Goal: Task Accomplishment & Management: Manage account settings

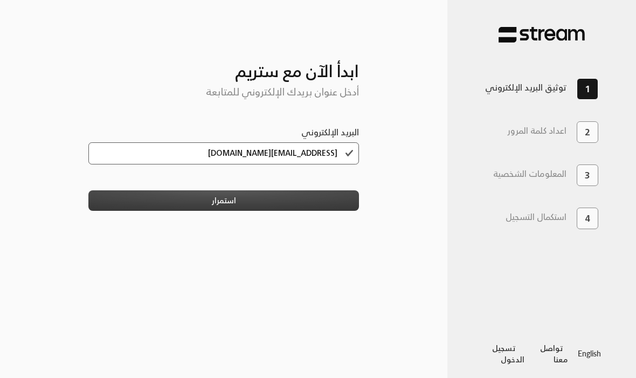
type input "[EMAIL_ADDRESS][DOMAIN_NAME]"
click at [212, 197] on button "استمرار" at bounding box center [223, 200] width 271 height 20
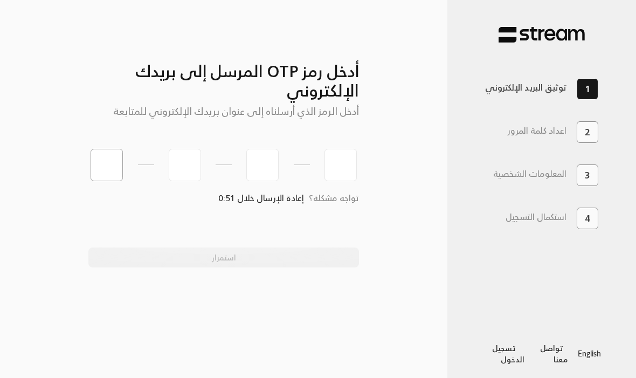
type input "6"
type input "3"
type input "5"
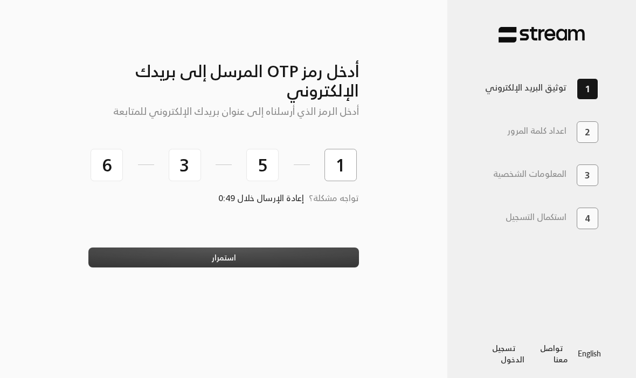
type input "1"
click at [316, 264] on button "استمرار" at bounding box center [223, 257] width 271 height 20
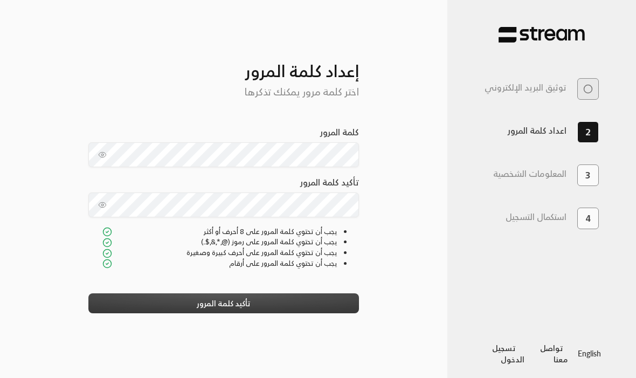
click at [143, 302] on button "تأكيد كلمة المرور" at bounding box center [223, 303] width 271 height 20
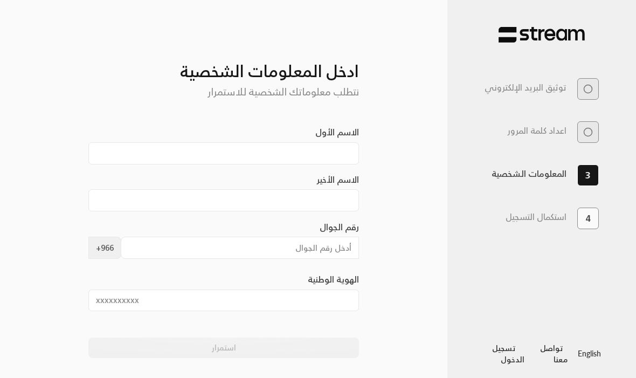
click at [130, 181] on div "الاسم الأخير" at bounding box center [223, 192] width 271 height 38
click at [129, 164] on input "الاسم الأول" at bounding box center [223, 153] width 271 height 22
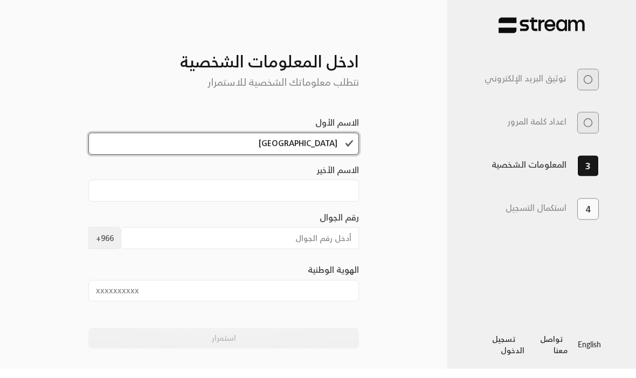
type input "[GEOGRAPHIC_DATA]"
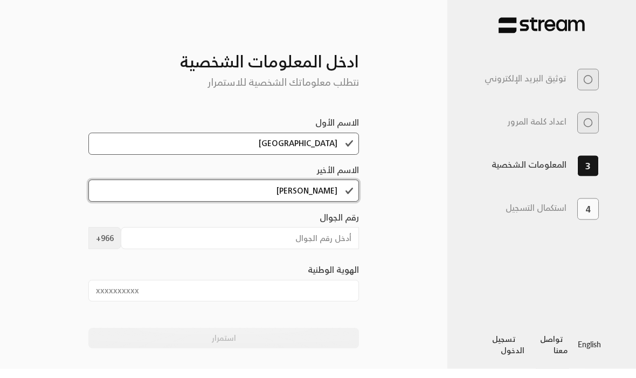
type input "[PERSON_NAME]"
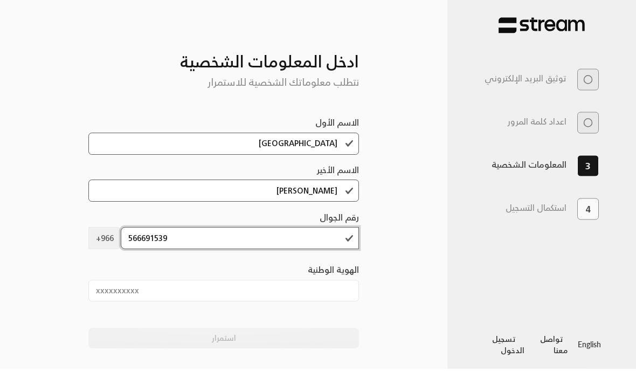
type input "566691539"
click at [276, 295] on input "الهوية الوطنية" at bounding box center [223, 300] width 271 height 22
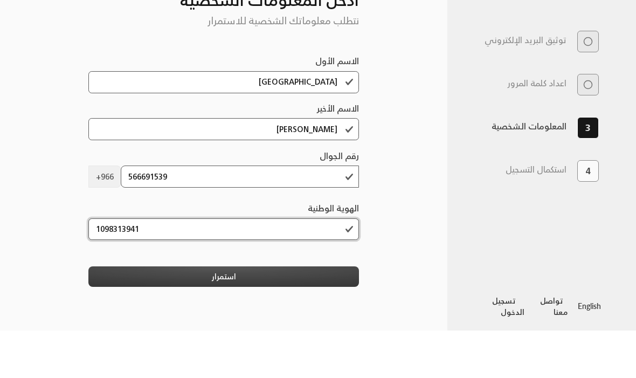
type input "1098313941"
click at [328, 314] on button "استمرار" at bounding box center [223, 324] width 271 height 20
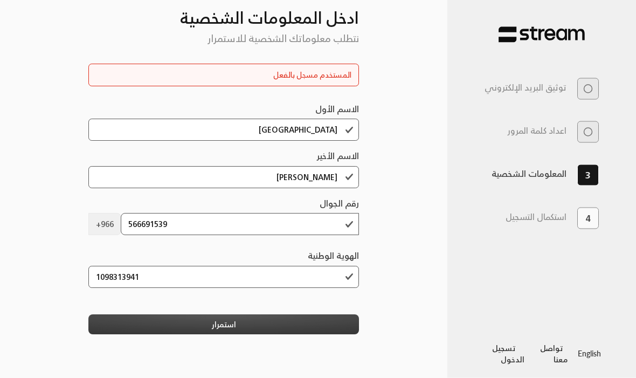
scroll to position [60, 0]
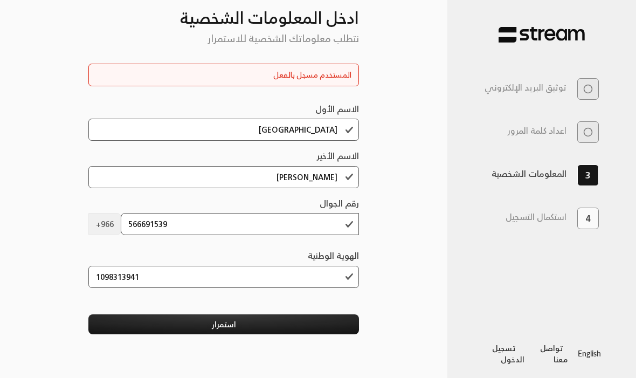
click at [501, 355] on link "تسجيل الدخول" at bounding box center [508, 353] width 32 height 25
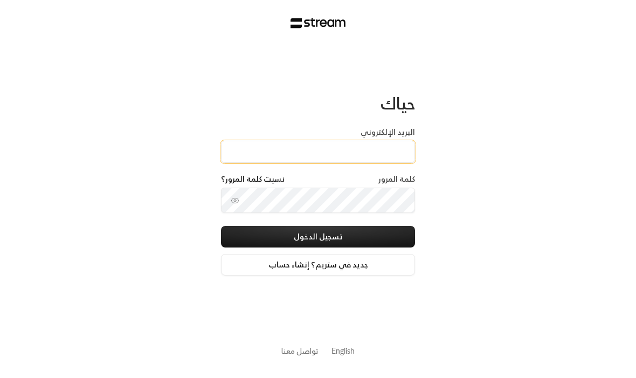
click at [371, 163] on input "البريد الإلكتروني" at bounding box center [318, 152] width 194 height 22
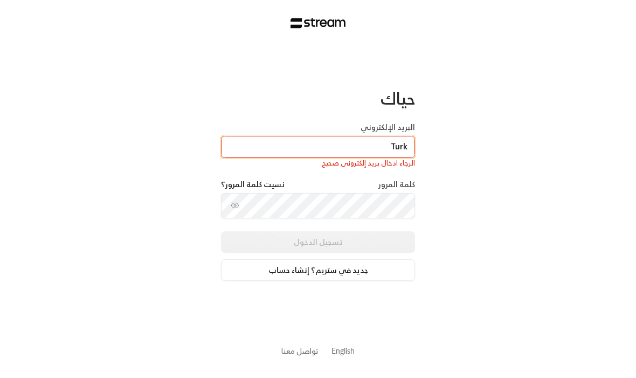
type input "[EMAIL_ADDRESS][DOMAIN_NAME]"
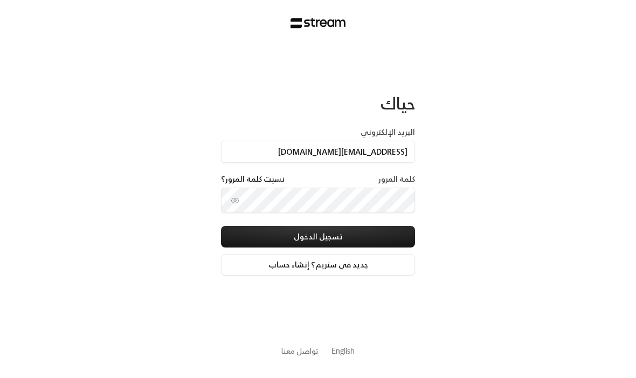
click at [392, 184] on label "كلمة المرور" at bounding box center [396, 179] width 37 height 11
click at [280, 184] on link "نسيت كلمة المرور؟" at bounding box center [253, 179] width 64 height 11
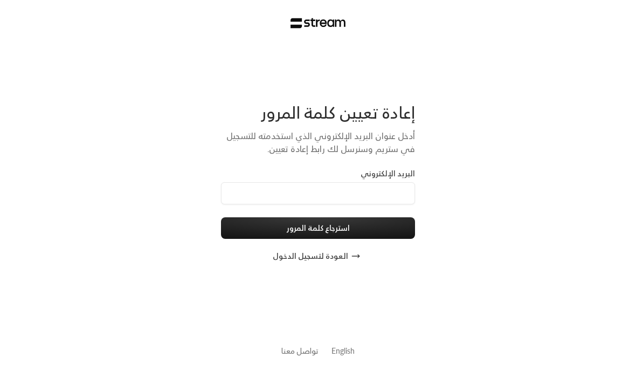
click at [302, 259] on button "العودة لتسجيل الدخول" at bounding box center [318, 256] width 194 height 22
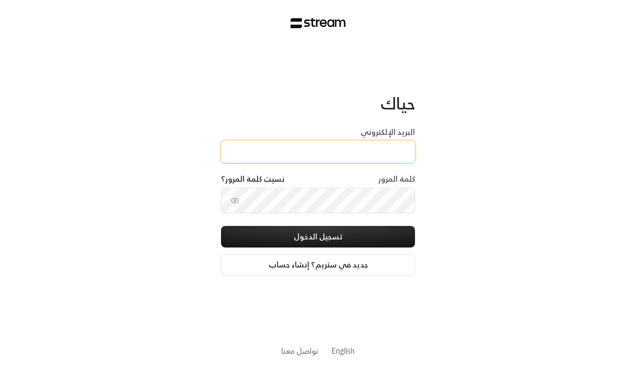
click at [320, 157] on input "البريد الإلكتروني" at bounding box center [318, 152] width 194 height 22
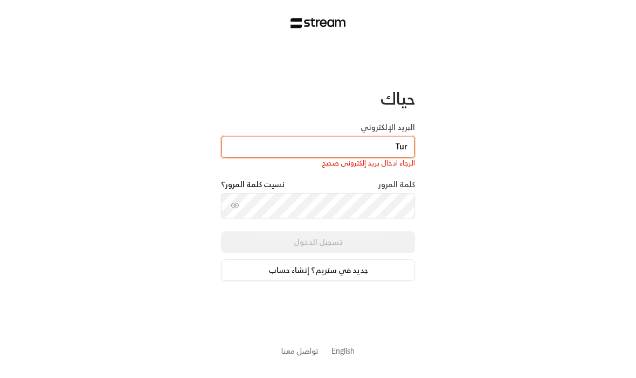
type input "[EMAIL_ADDRESS][DOMAIN_NAME]"
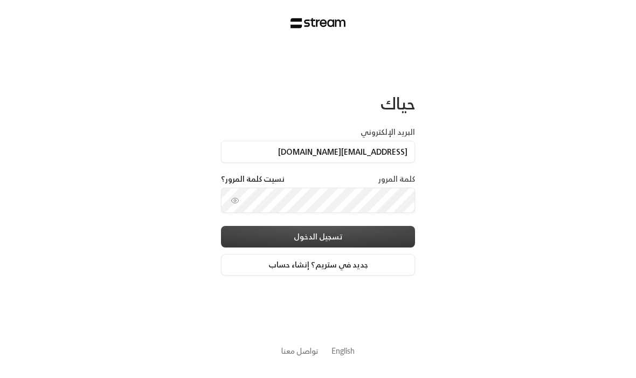
click at [238, 234] on button "تسجيل الدخول" at bounding box center [318, 237] width 194 height 22
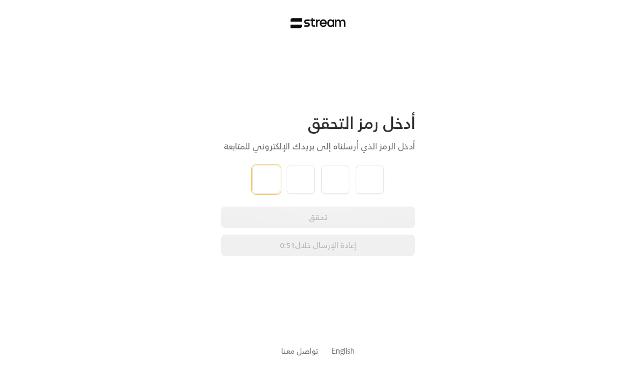
type input "5"
type input "7"
type input "6"
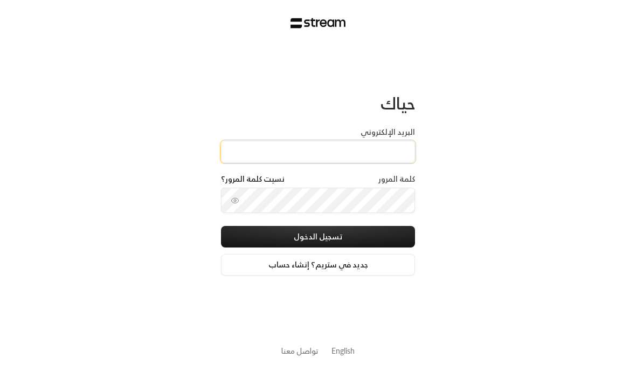
click at [367, 143] on input "البريد الإلكتروني" at bounding box center [318, 152] width 194 height 22
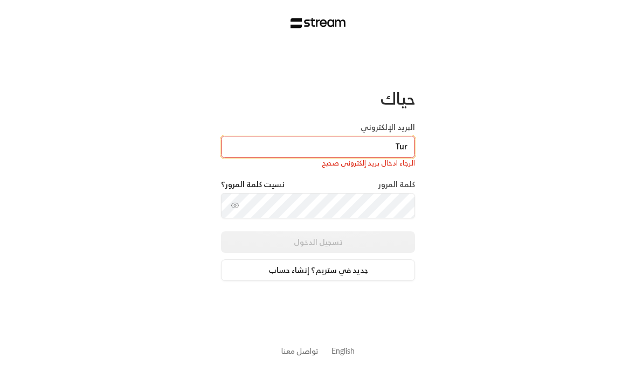
type input "[EMAIL_ADDRESS][DOMAIN_NAME]"
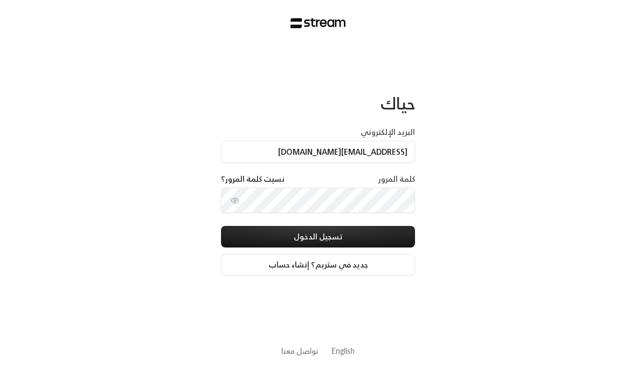
click at [395, 184] on label "كلمة المرور" at bounding box center [396, 179] width 37 height 11
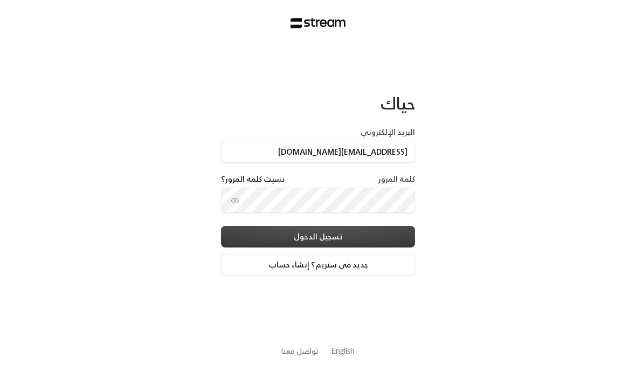
click at [245, 238] on button "تسجيل الدخول" at bounding box center [318, 237] width 194 height 22
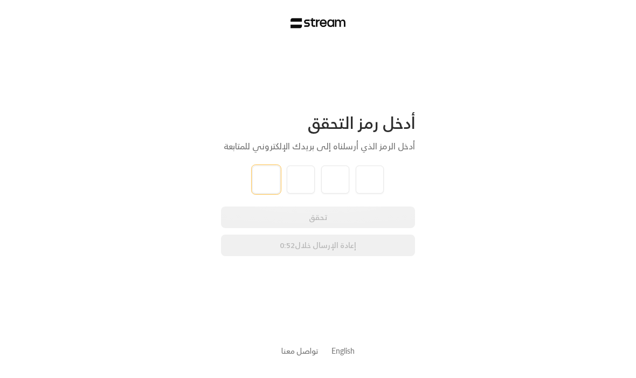
type input "6"
type input "7"
type input "1"
type input "3"
